Goal: Task Accomplishment & Management: Manage account settings

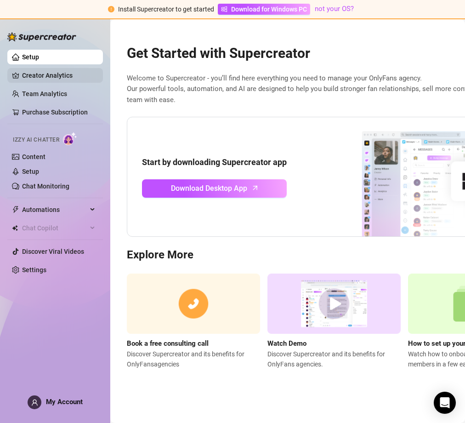
click at [53, 80] on link "Creator Analytics" at bounding box center [59, 75] width 74 height 15
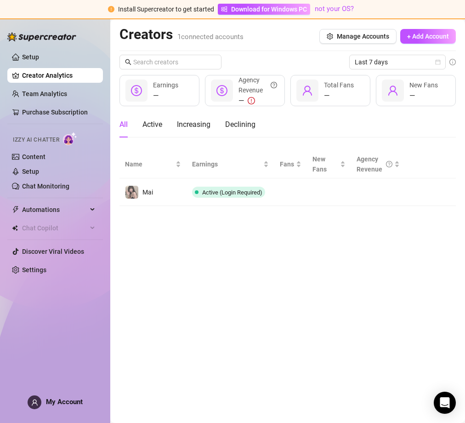
click at [388, 236] on main "Creators 1 connected accounts Manage Accounts + Add Account Last 7 days — Earni…" at bounding box center [287, 221] width 355 height 404
click at [437, 38] on span "+ Add Account" at bounding box center [429, 36] width 42 height 7
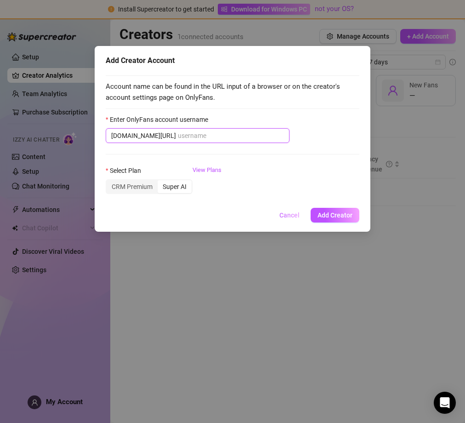
paste input "gothickhaos666xx"
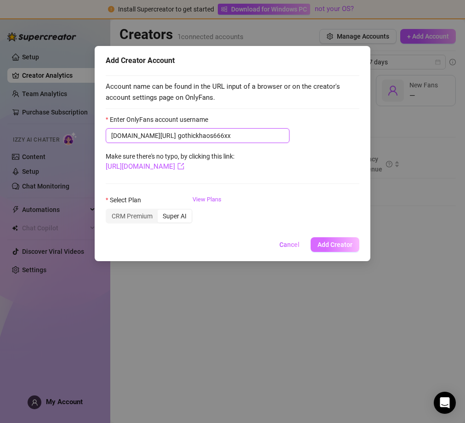
type input "gothickhaos666xx"
click at [336, 248] on span "Add Creator" at bounding box center [335, 244] width 35 height 7
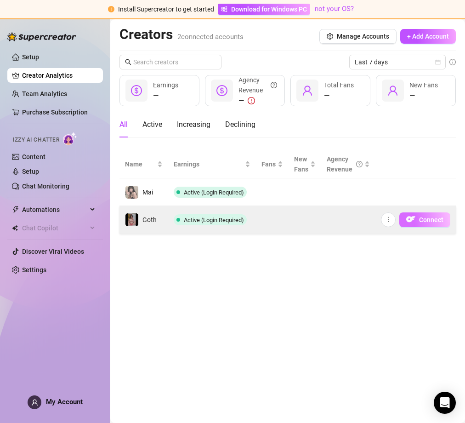
click at [416, 221] on button "Connect" at bounding box center [425, 220] width 51 height 15
